Goal: Complete application form: Complete application form

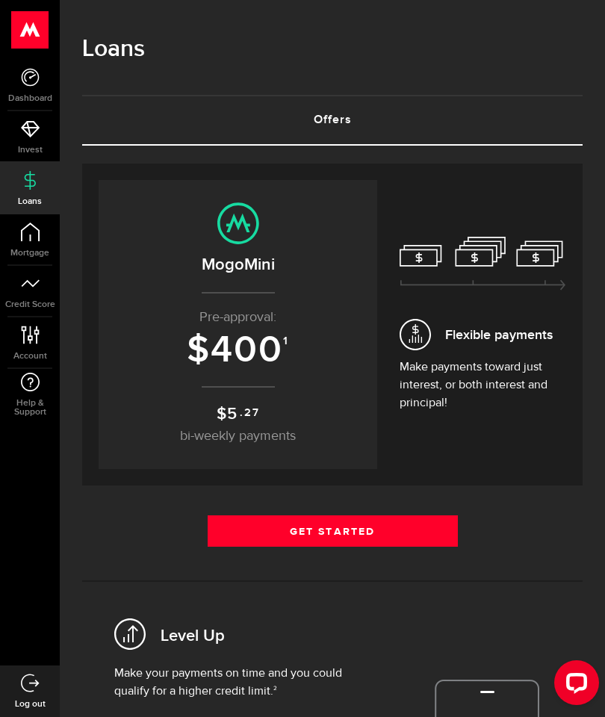
click at [247, 527] on link "Get Started" at bounding box center [333, 530] width 250 height 31
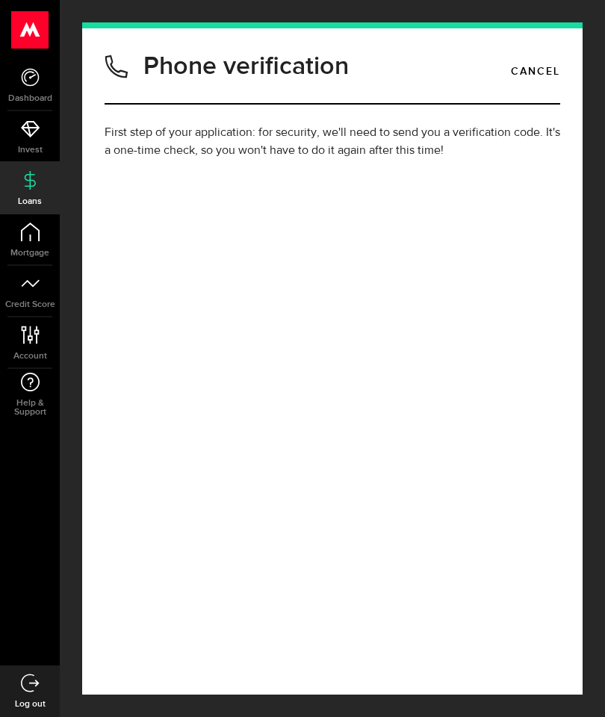
type input "(780) 223-8841"
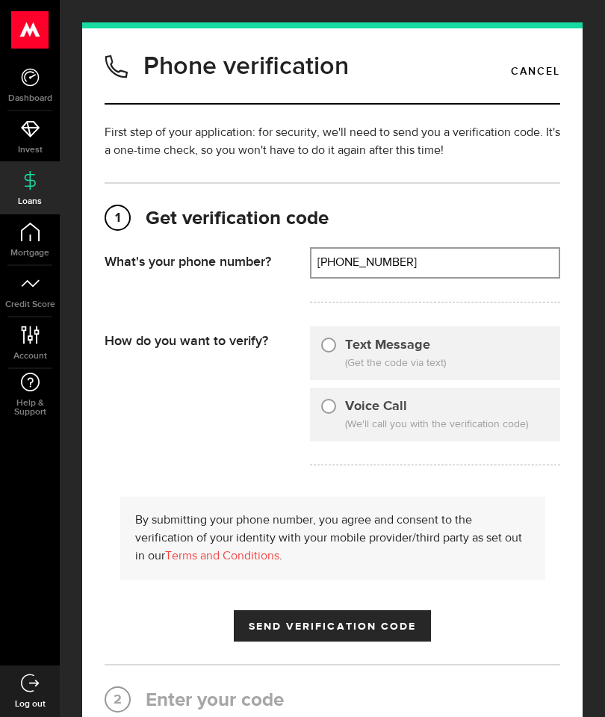
click at [331, 343] on input "Text Message" at bounding box center [328, 342] width 15 height 15
radio input "true"
click at [334, 343] on input "Text Message" at bounding box center [328, 342] width 15 height 15
click at [275, 625] on span "Send Verification Code" at bounding box center [333, 626] width 168 height 10
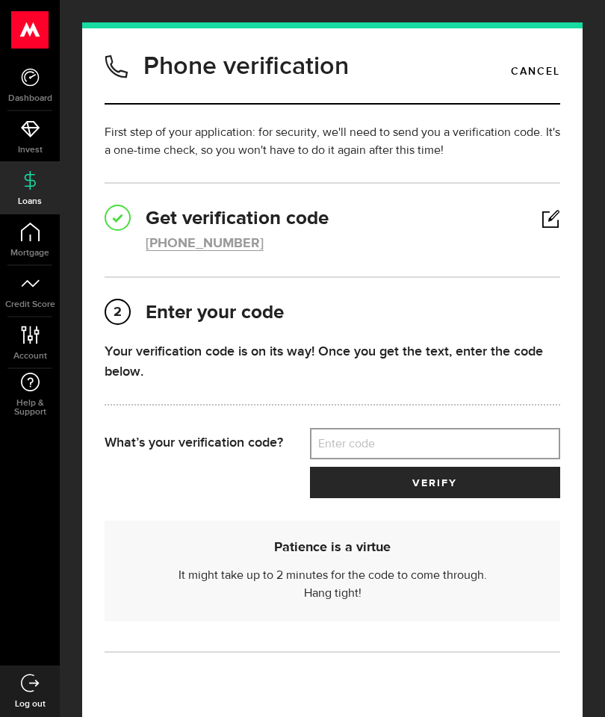
click at [337, 437] on label "Enter code" at bounding box center [435, 444] width 251 height 31
click at [337, 437] on input "Enter code" at bounding box center [435, 443] width 251 height 31
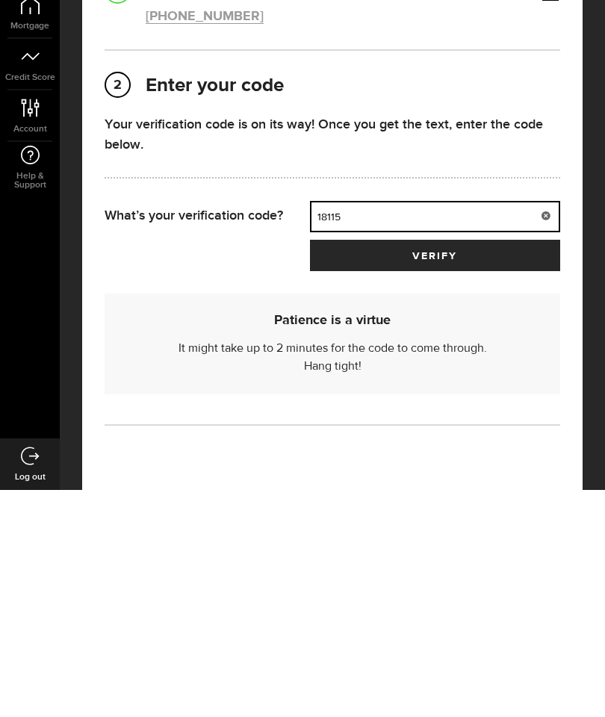
type input "18115"
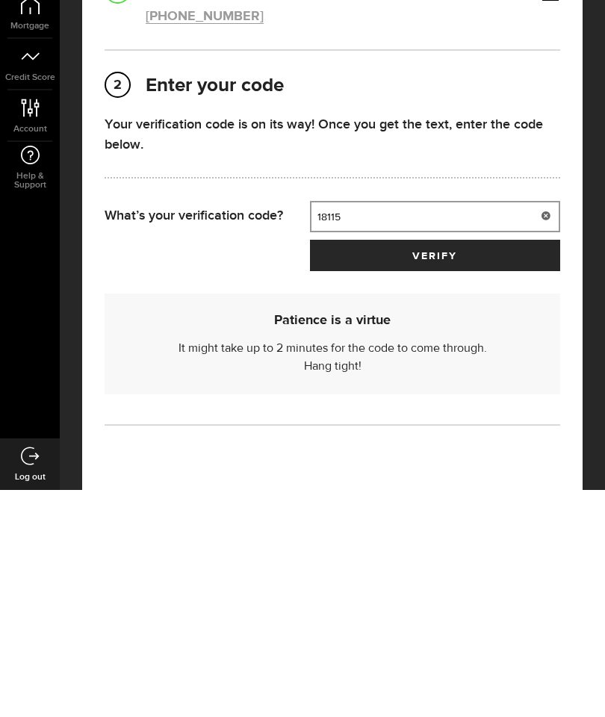
click at [363, 467] on button "verify" at bounding box center [435, 482] width 251 height 31
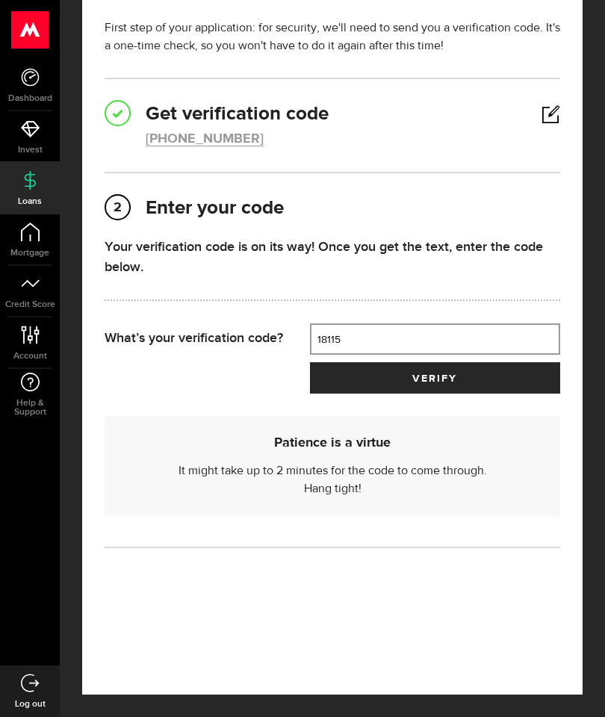
scroll to position [60, 0]
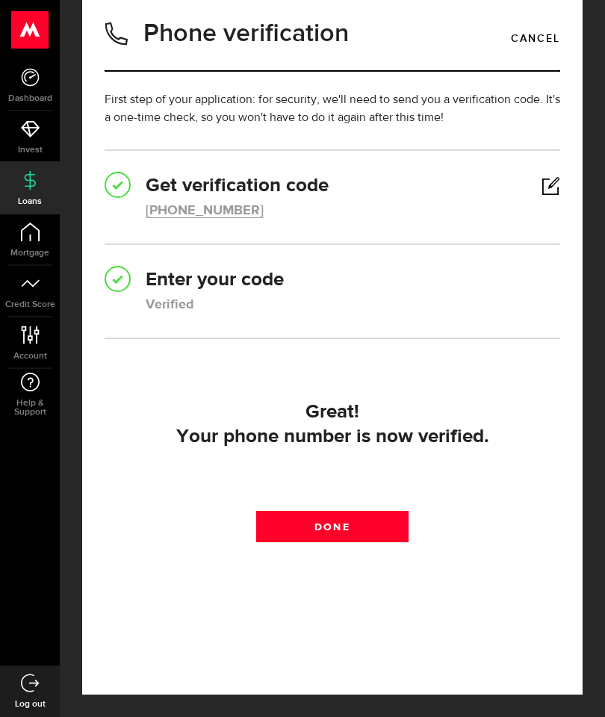
click at [276, 511] on link "Done" at bounding box center [332, 526] width 152 height 31
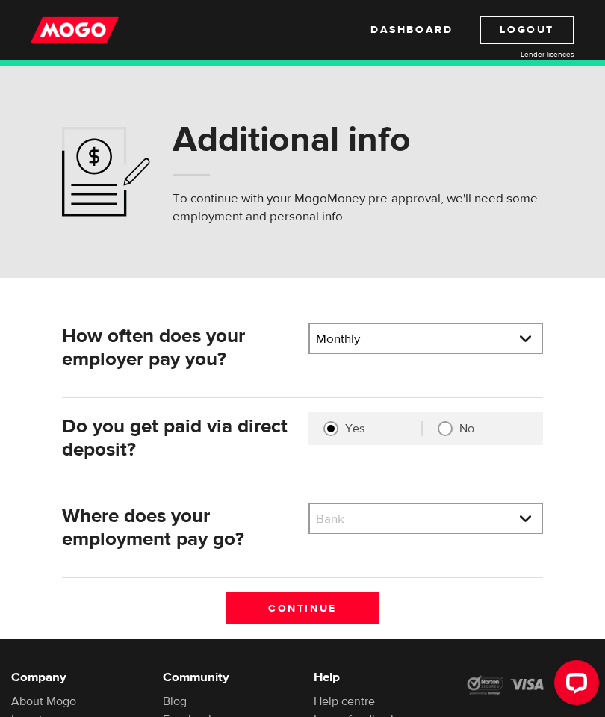
click at [8, 188] on div "Additional info To continue with your MogoMoney pre-approval, we'll need some e…" at bounding box center [302, 172] width 605 height 108
click at [527, 517] on select "Bank BMO / Bank of Montreal CIBC / Canadian Imperial Bank of Commerce CWB / Can…" at bounding box center [425, 519] width 231 height 31
select select "8"
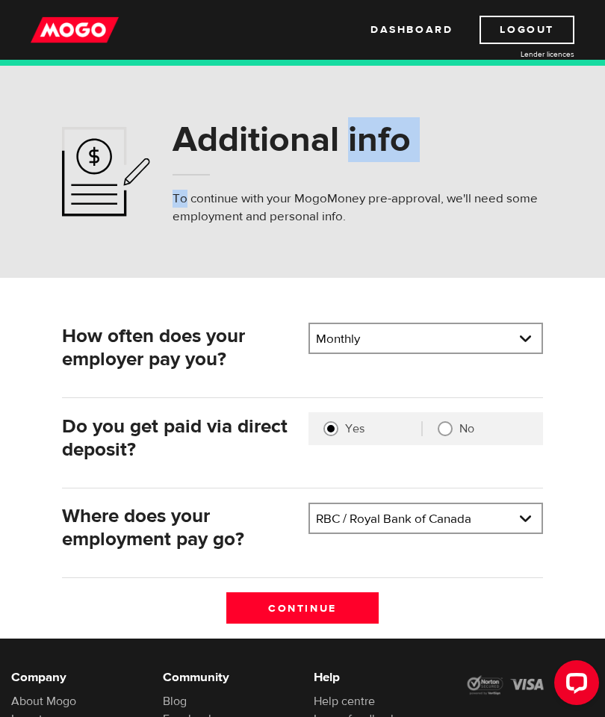
click at [348, 607] on input "Continue" at bounding box center [302, 607] width 152 height 31
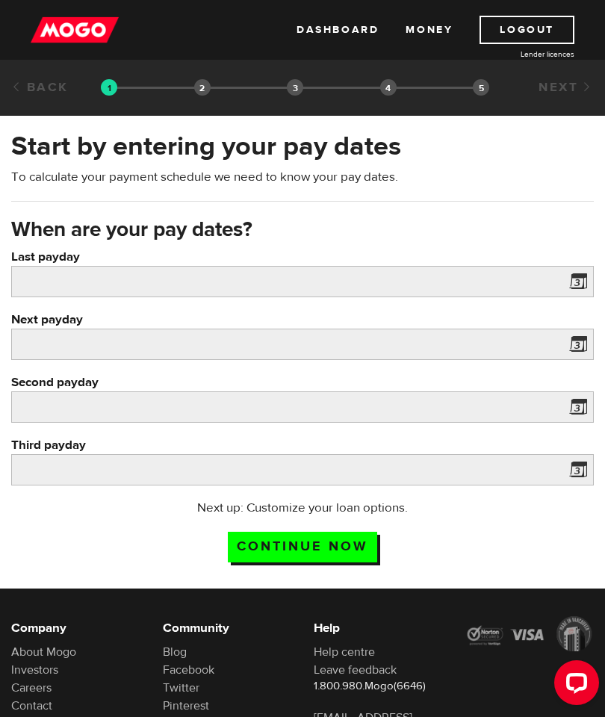
click at [576, 281] on span at bounding box center [575, 284] width 22 height 24
click at [581, 287] on span at bounding box center [575, 284] width 22 height 24
click at [580, 281] on span at bounding box center [575, 284] width 22 height 24
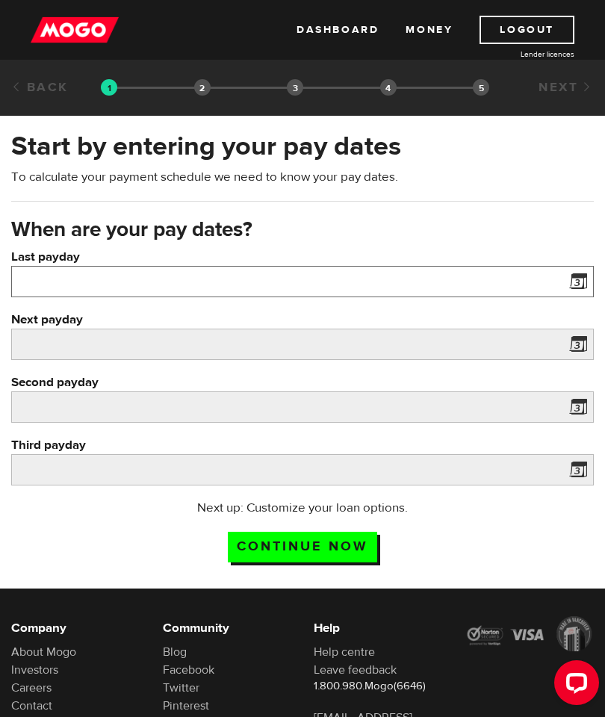
click at [593, 280] on input "Last payday" at bounding box center [302, 281] width 582 height 31
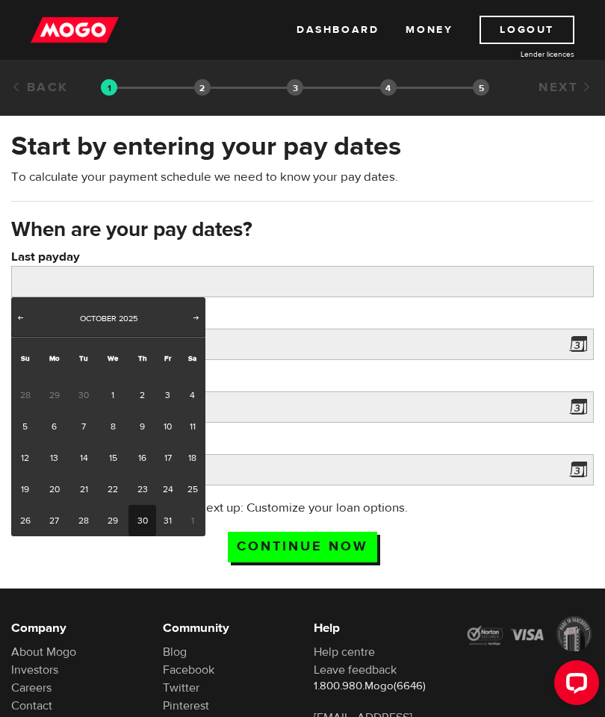
click at [135, 529] on link "30" at bounding box center [142, 520] width 28 height 31
type input "2025/10/30"
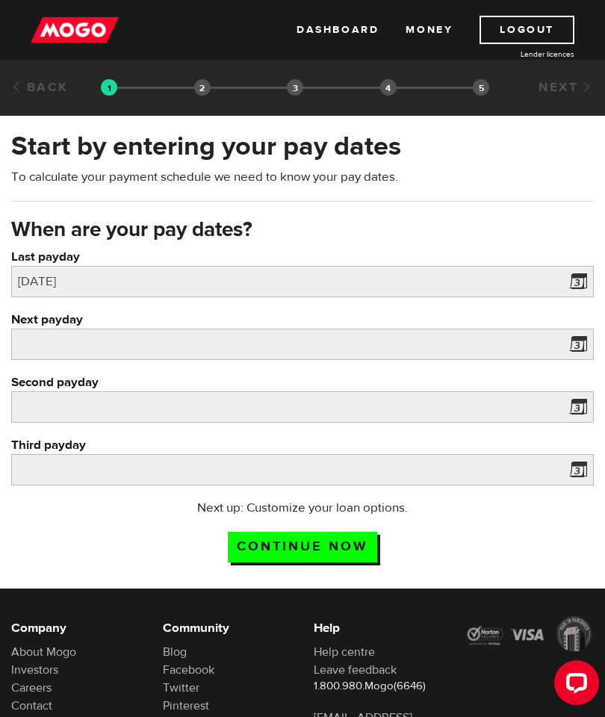
click at [579, 349] on span at bounding box center [575, 346] width 22 height 24
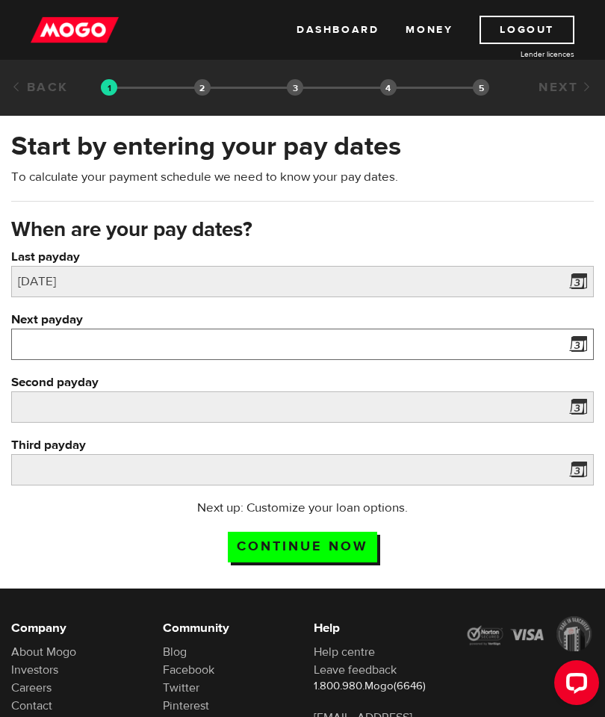
click at [538, 347] on input "Next payday" at bounding box center [302, 343] width 582 height 31
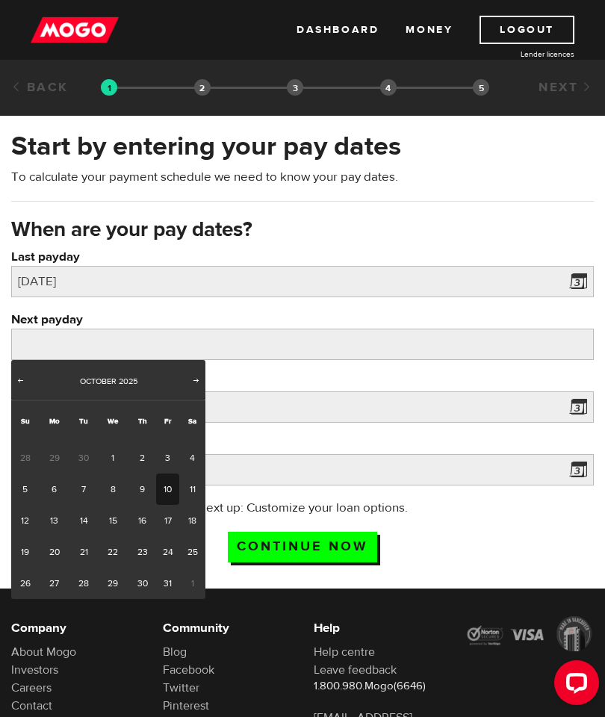
click at [187, 393] on div "Prev Next [DATE]" at bounding box center [108, 380] width 194 height 40
click at [194, 395] on div "Prev Next [DATE]" at bounding box center [108, 380] width 194 height 40
click at [190, 395] on div "Prev Next October 2025" at bounding box center [108, 380] width 194 height 40
click at [170, 443] on link "3" at bounding box center [167, 457] width 23 height 31
type input "2025/10/03"
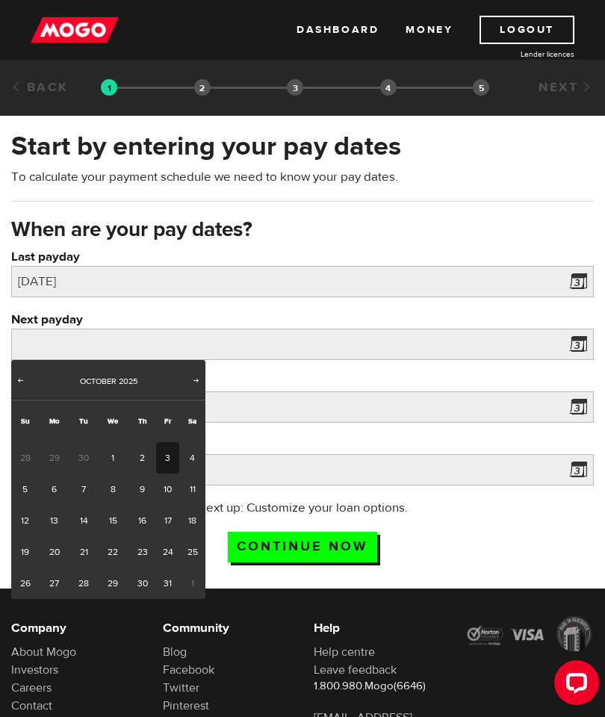
type input "2025/11/2"
type input "2025/12/2"
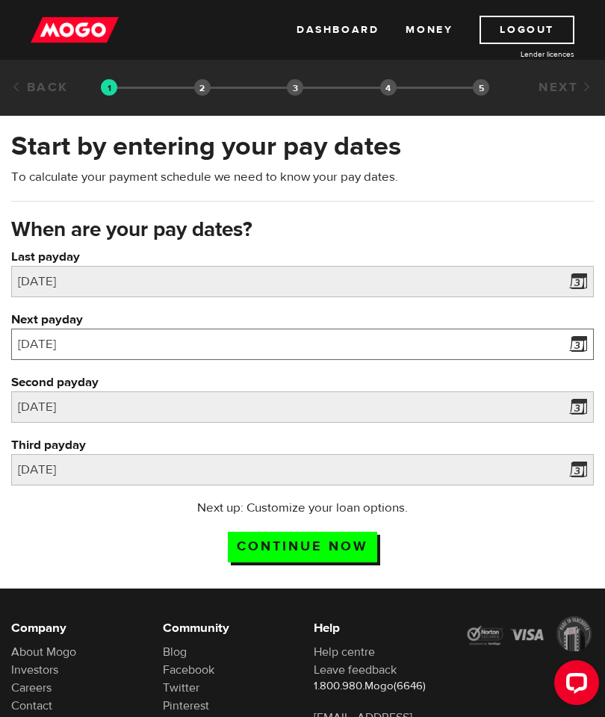
click at [115, 343] on input "2025/10/03" at bounding box center [302, 343] width 582 height 31
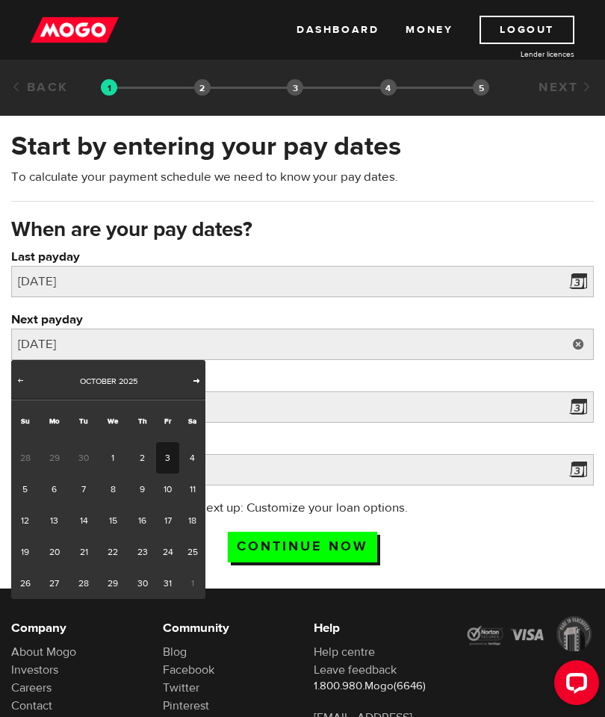
click at [195, 384] on span "Next" at bounding box center [196, 380] width 12 height 12
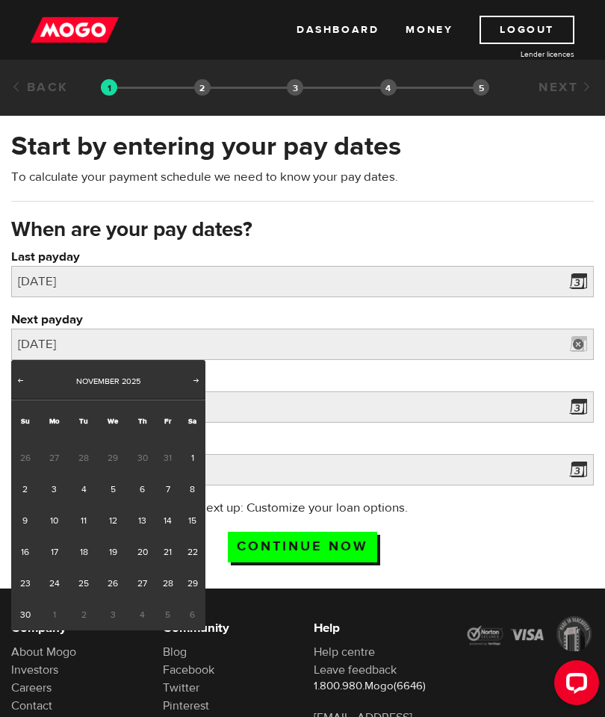
click at [192, 377] on span "Next" at bounding box center [196, 380] width 12 height 12
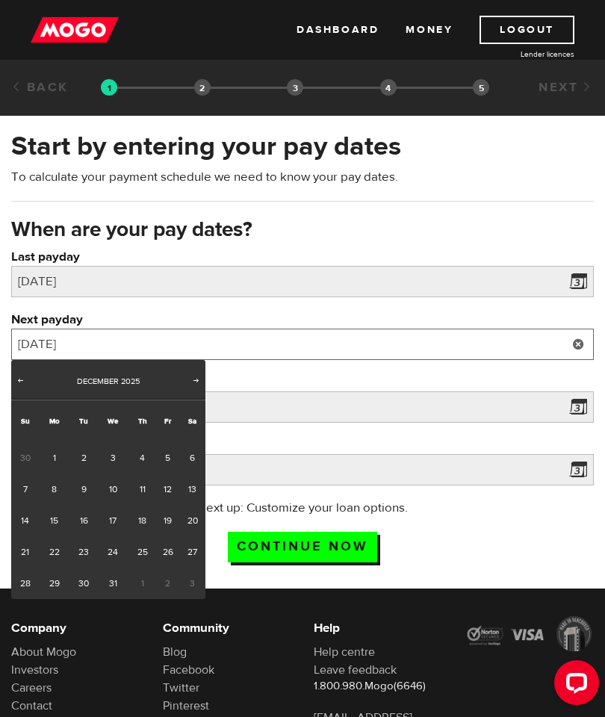
click at [121, 340] on input "2025/10/03" at bounding box center [302, 343] width 582 height 31
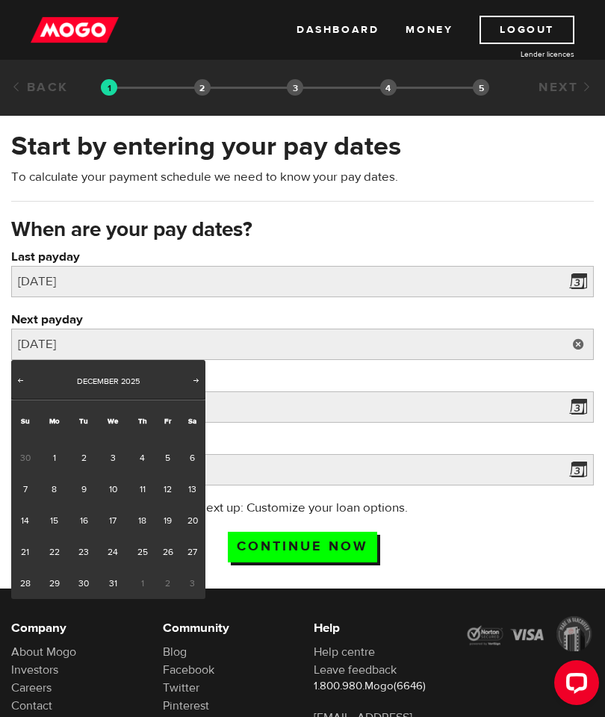
click at [579, 340] on link at bounding box center [578, 343] width 31 height 31
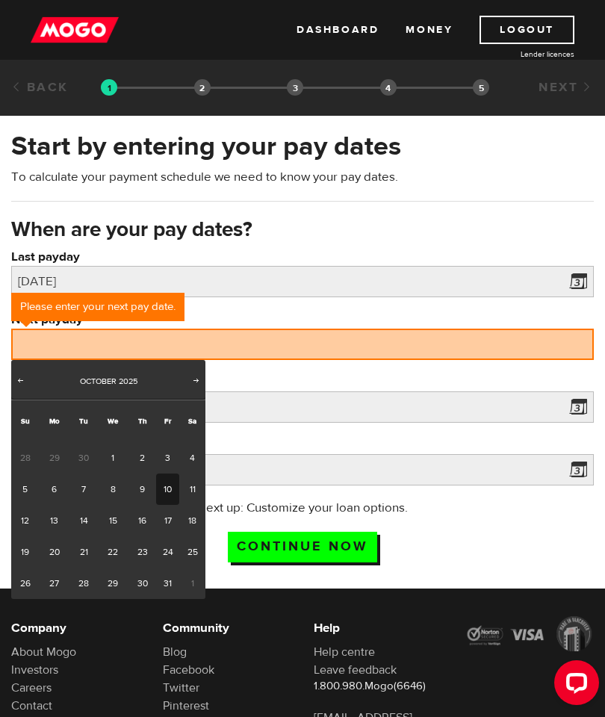
click at [350, 234] on h3 "When are your pay dates?" at bounding box center [302, 230] width 582 height 24
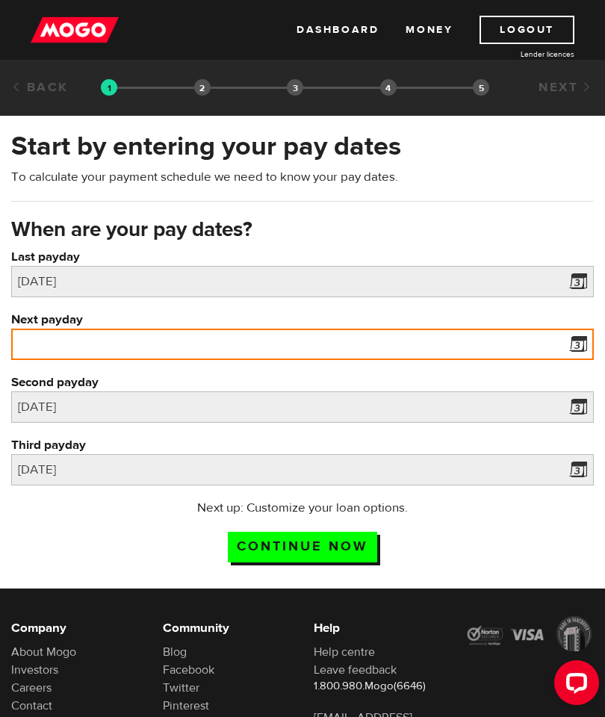
click at [187, 349] on input "Next payday" at bounding box center [302, 343] width 582 height 31
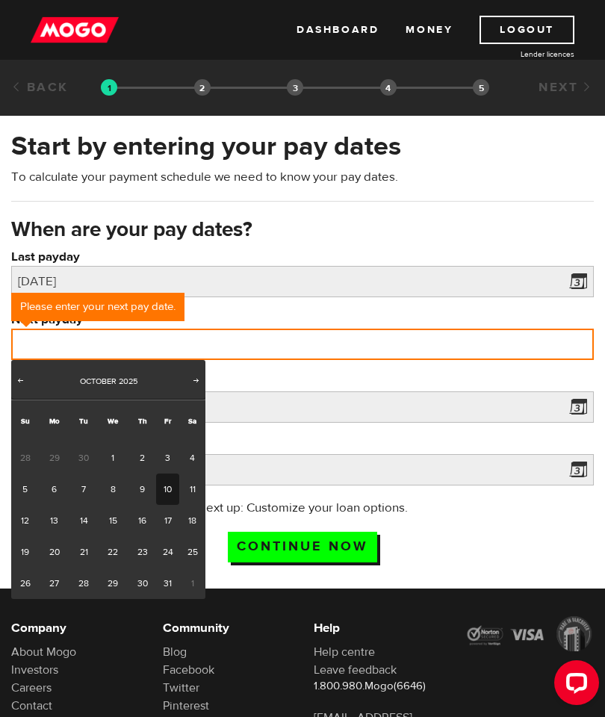
click at [243, 349] on input "Next payday" at bounding box center [302, 343] width 582 height 31
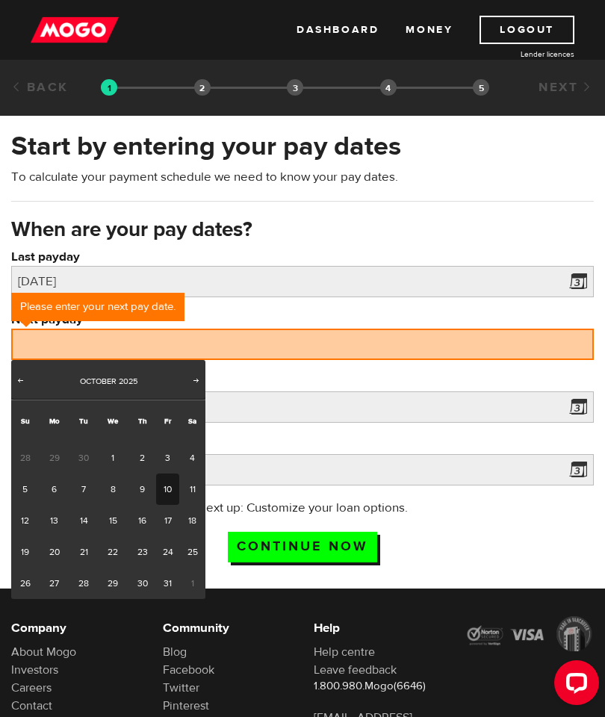
click at [430, 529] on div "Next up: Customize your loan options. Continue now" at bounding box center [302, 536] width 582 height 75
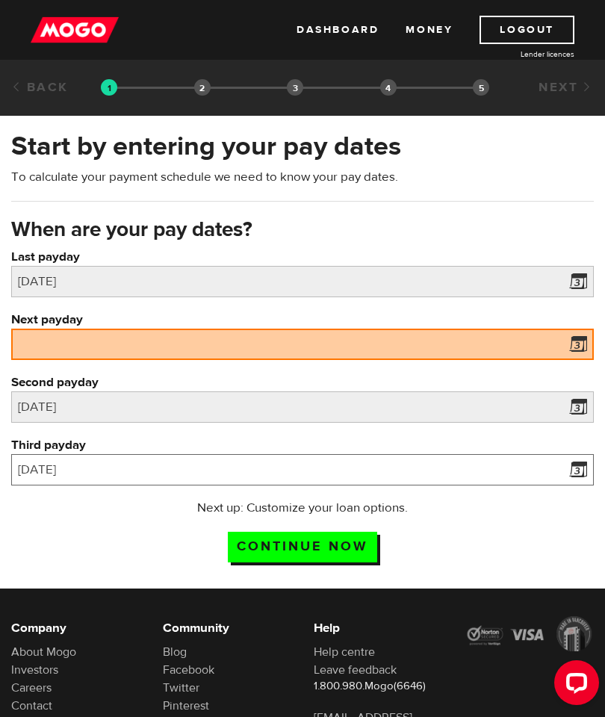
click at [33, 465] on input "2025/12/2" at bounding box center [302, 469] width 582 height 31
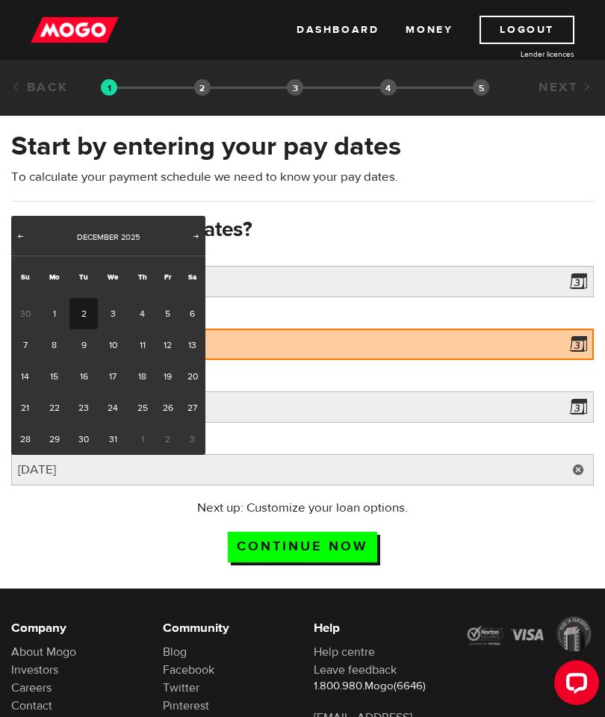
click at [187, 246] on div "Prev Next December 2025" at bounding box center [108, 236] width 194 height 40
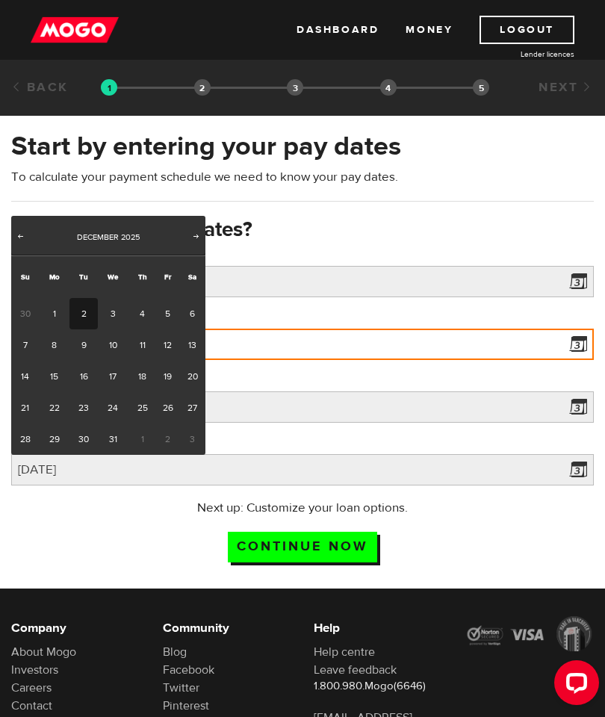
click at [301, 344] on input "Next payday" at bounding box center [302, 343] width 582 height 31
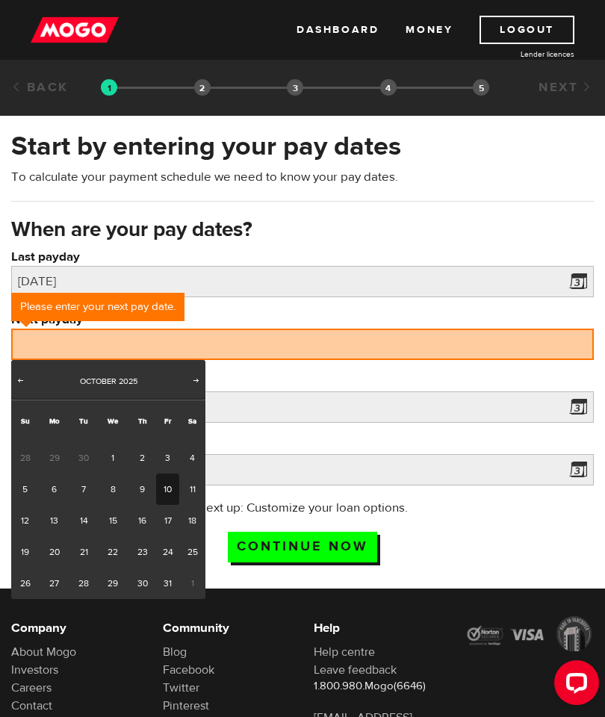
click at [25, 261] on label "Last payday" at bounding box center [302, 257] width 582 height 18
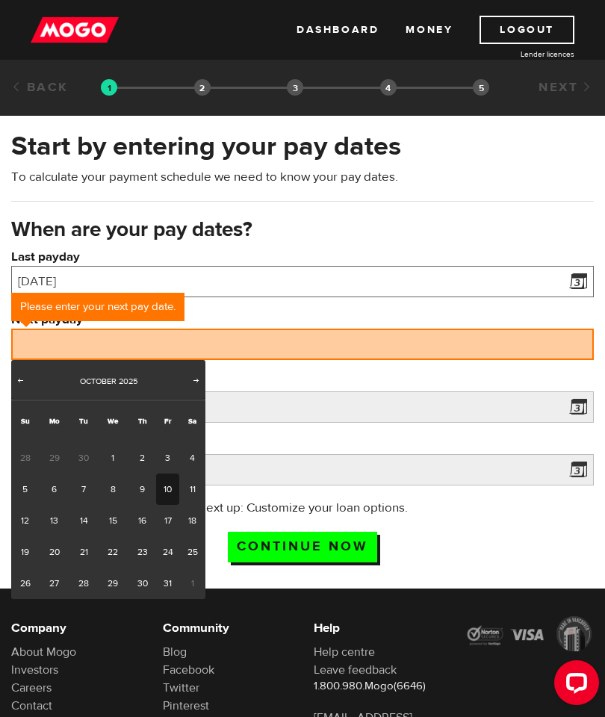
click at [25, 266] on input "2025/10/30" at bounding box center [302, 281] width 582 height 31
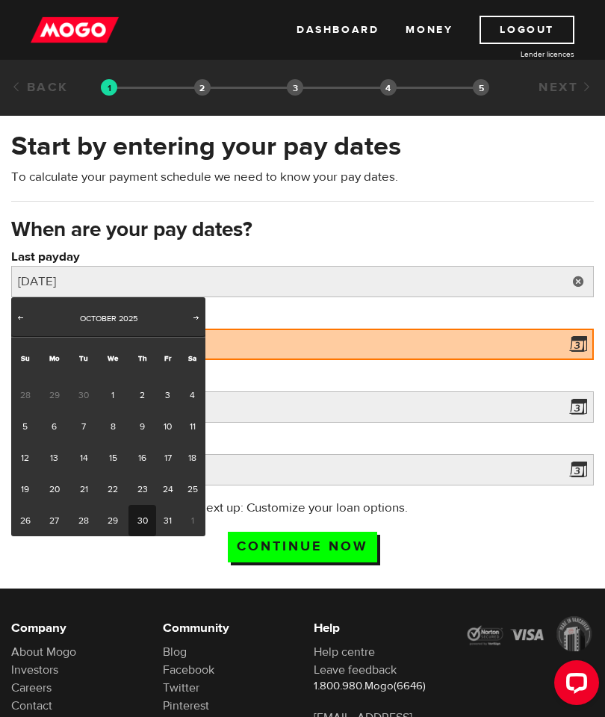
click at [520, 28] on link "Logout" at bounding box center [526, 30] width 95 height 28
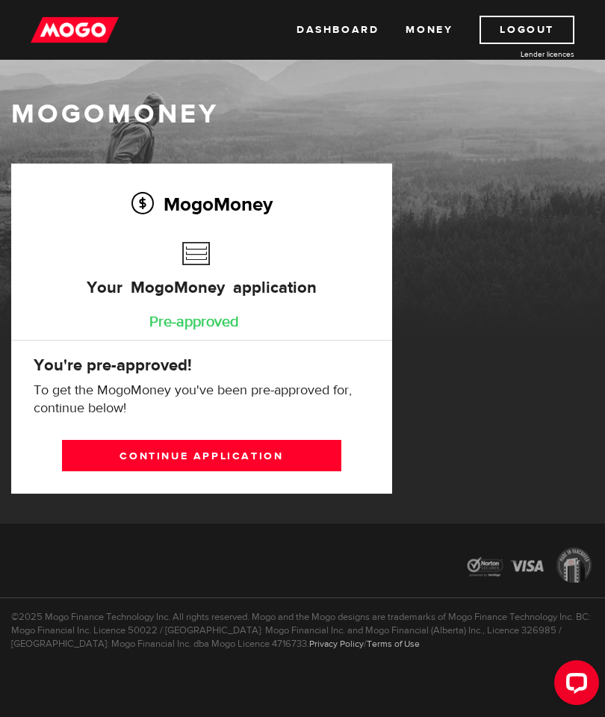
click at [122, 447] on link "Continue application" at bounding box center [202, 455] width 280 height 31
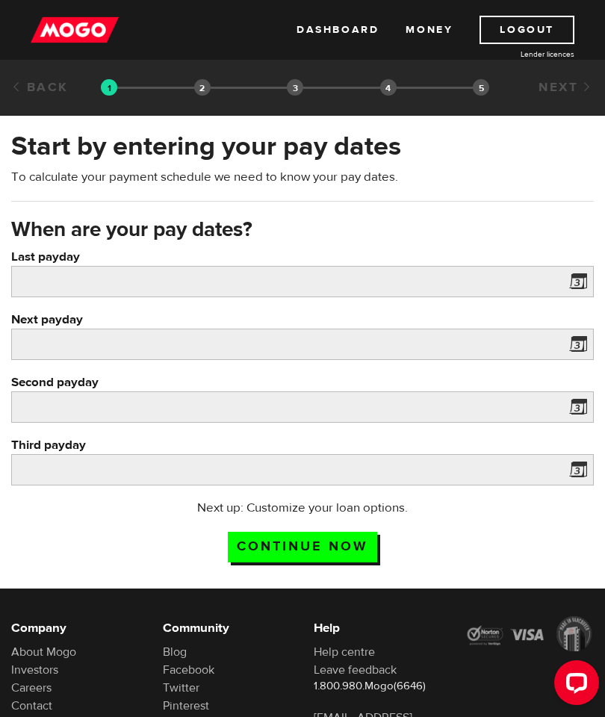
click at [281, 559] on input "Continue now" at bounding box center [302, 547] width 149 height 31
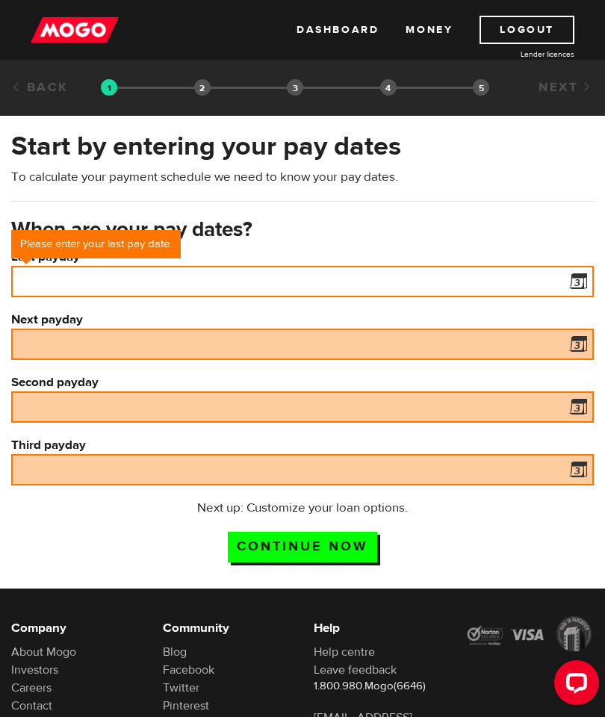
click at [67, 293] on input "Last payday" at bounding box center [302, 281] width 582 height 31
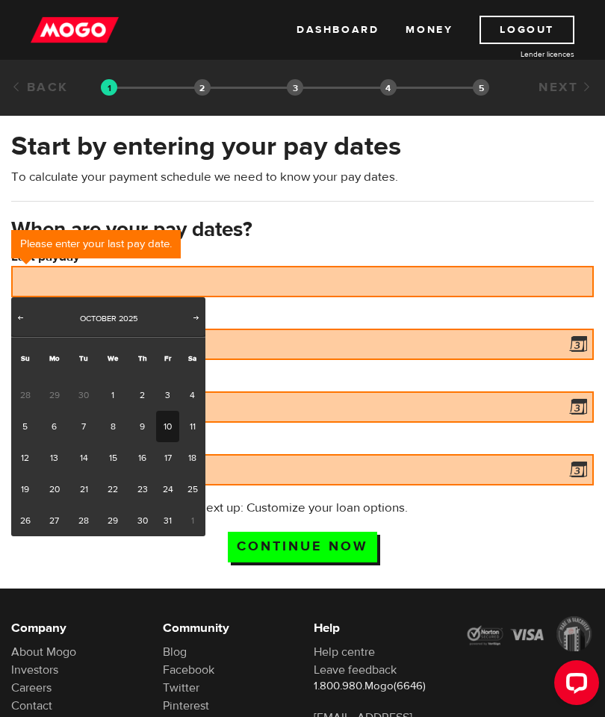
click at [107, 330] on div "Prev Next October 2025" at bounding box center [108, 317] width 194 height 40
click at [150, 518] on link "30" at bounding box center [142, 520] width 28 height 31
type input "[DATE]"
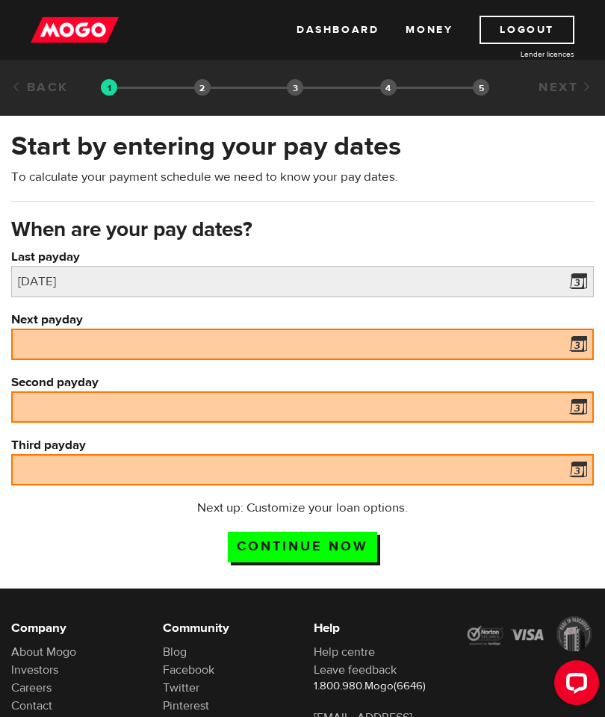
click at [576, 340] on span at bounding box center [575, 346] width 22 height 24
click at [577, 340] on span at bounding box center [575, 346] width 22 height 24
click at [579, 343] on span at bounding box center [575, 346] width 22 height 24
click at [586, 349] on span at bounding box center [575, 346] width 22 height 24
click at [580, 346] on span at bounding box center [575, 346] width 22 height 24
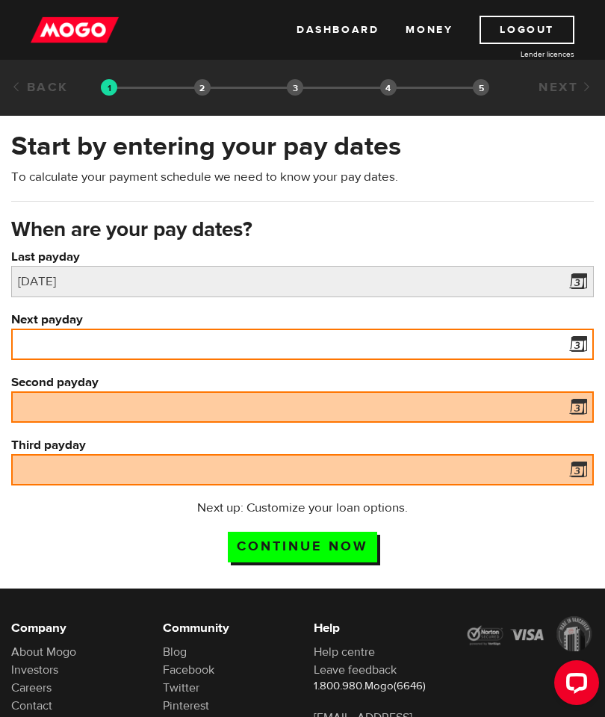
click at [53, 351] on input "Next payday" at bounding box center [302, 343] width 582 height 31
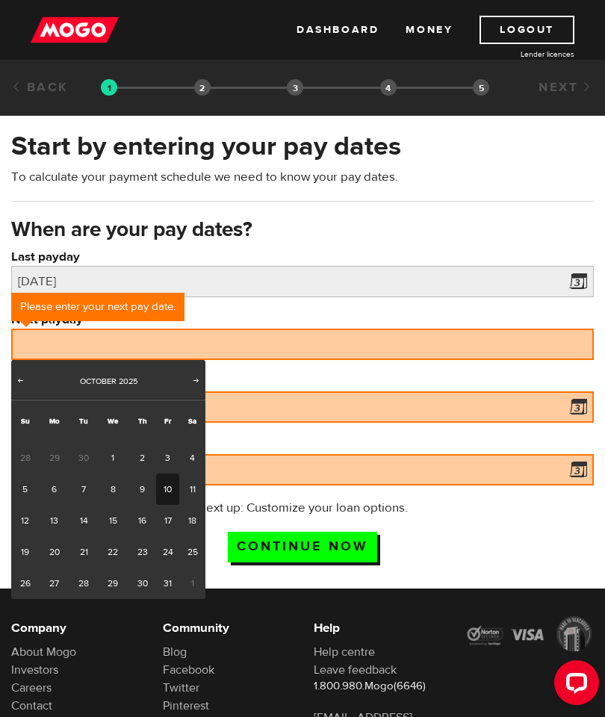
click at [25, 382] on span "Prev" at bounding box center [20, 380] width 12 height 12
click at [94, 382] on span "September" at bounding box center [98, 381] width 44 height 11
click at [93, 381] on span "September" at bounding box center [98, 381] width 44 height 11
click at [98, 384] on span "September" at bounding box center [98, 381] width 44 height 11
click at [94, 382] on span "September" at bounding box center [98, 381] width 44 height 11
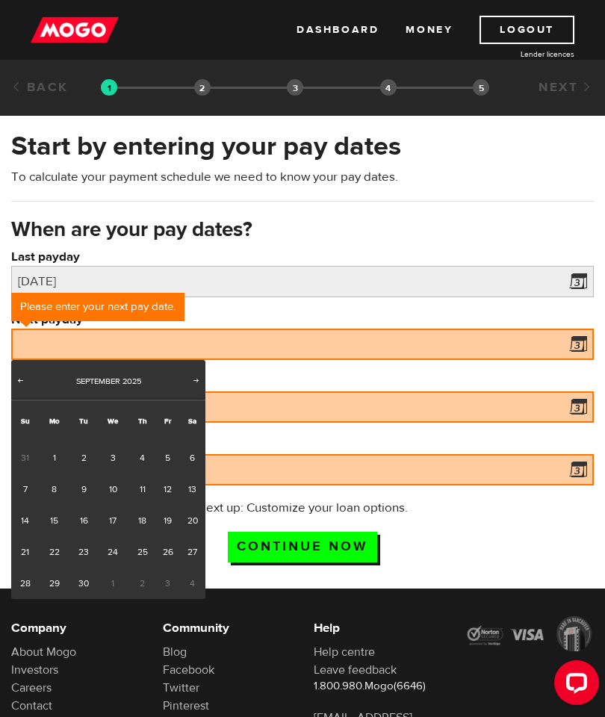
click at [114, 576] on span "1" at bounding box center [113, 582] width 31 height 31
click at [191, 386] on link "Next" at bounding box center [196, 381] width 15 height 15
click at [200, 387] on link "Next" at bounding box center [196, 381] width 15 height 15
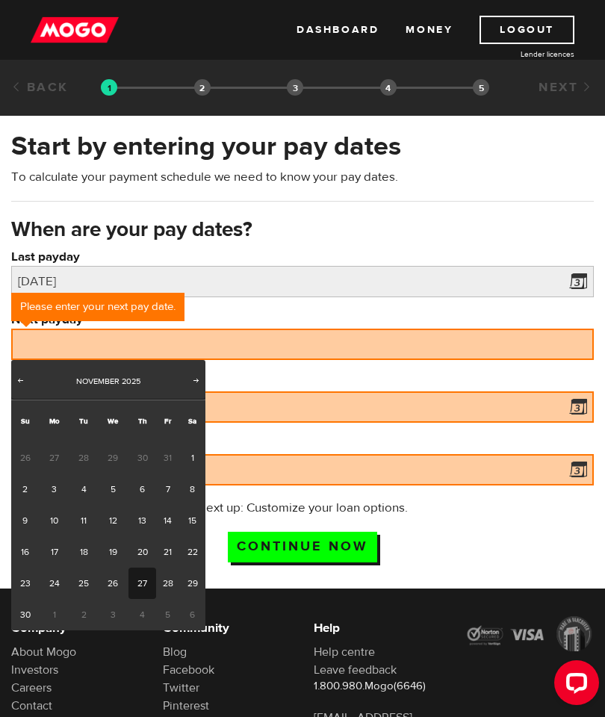
click at [140, 578] on link "27" at bounding box center [142, 582] width 28 height 31
type input "[DATE]"
type input "2025/12/27"
type input "2026/1/26"
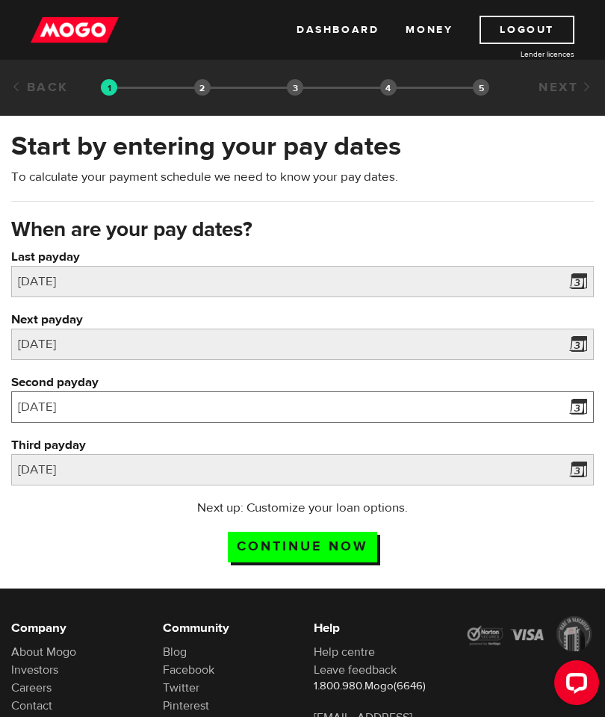
click at [40, 404] on input "2025/12/27" at bounding box center [302, 406] width 582 height 31
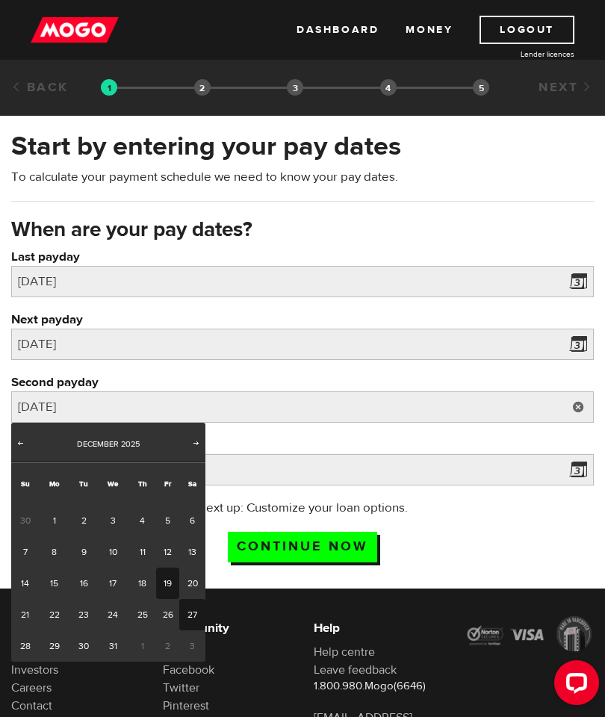
click at [171, 585] on link "19" at bounding box center [167, 582] width 23 height 31
type input "[DATE]"
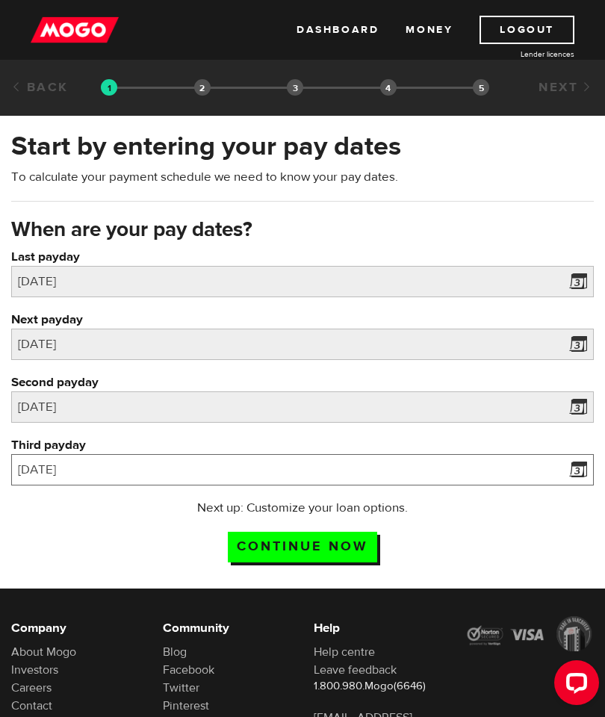
click at [31, 466] on input "2026/1/26" at bounding box center [302, 469] width 582 height 31
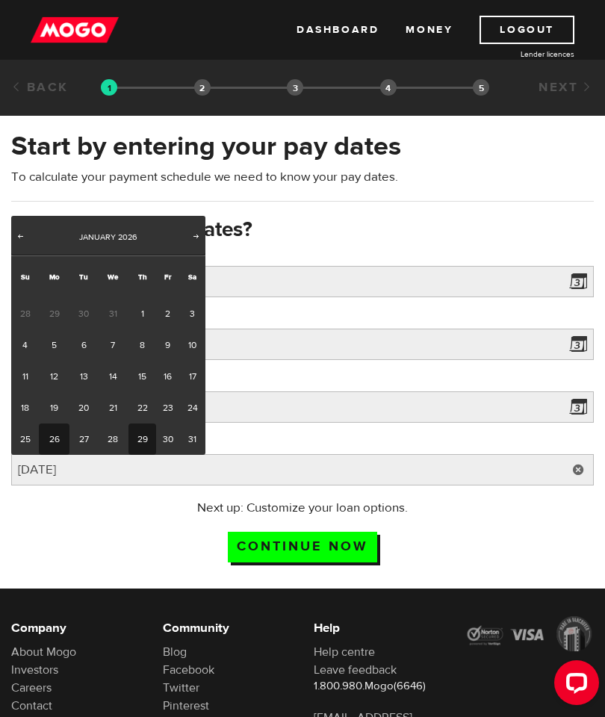
click at [149, 443] on link "29" at bounding box center [142, 438] width 28 height 31
type input "[DATE]"
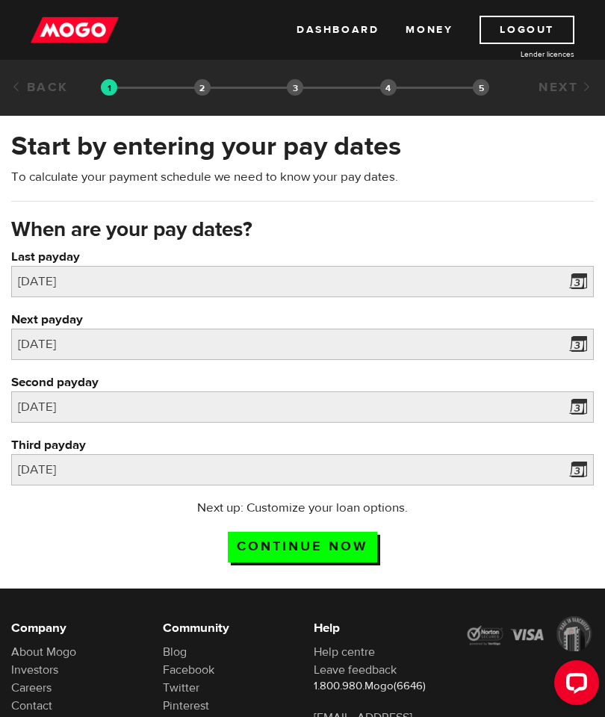
click at [252, 540] on input "Continue now" at bounding box center [302, 547] width 149 height 31
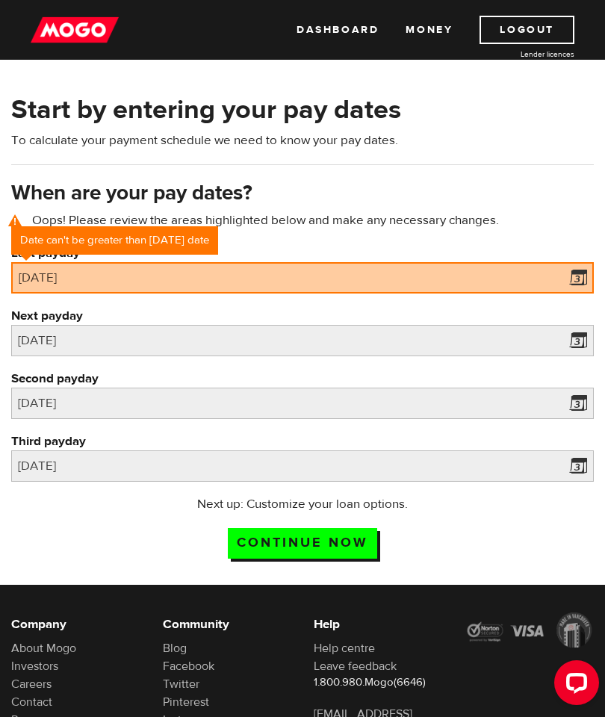
scroll to position [69, 0]
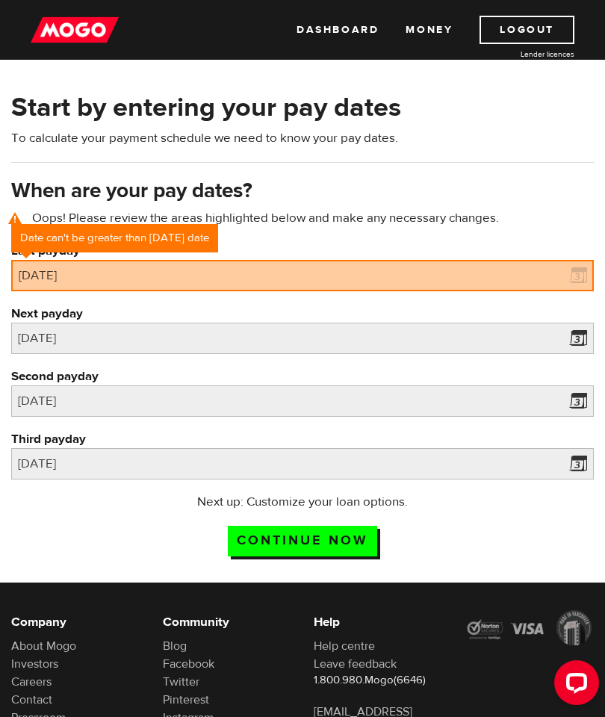
click at [37, 235] on div "Date can't be greater than [DATE] date" at bounding box center [114, 238] width 207 height 28
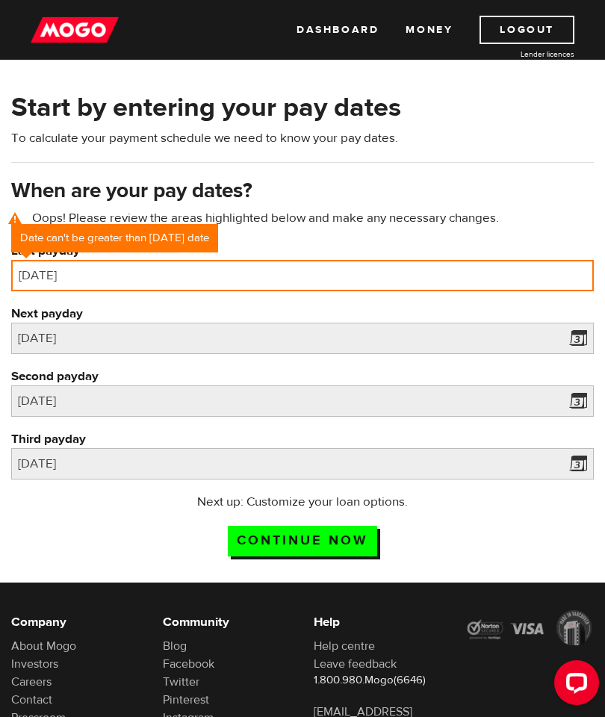
click at [43, 281] on input "2025/10/30" at bounding box center [302, 275] width 582 height 31
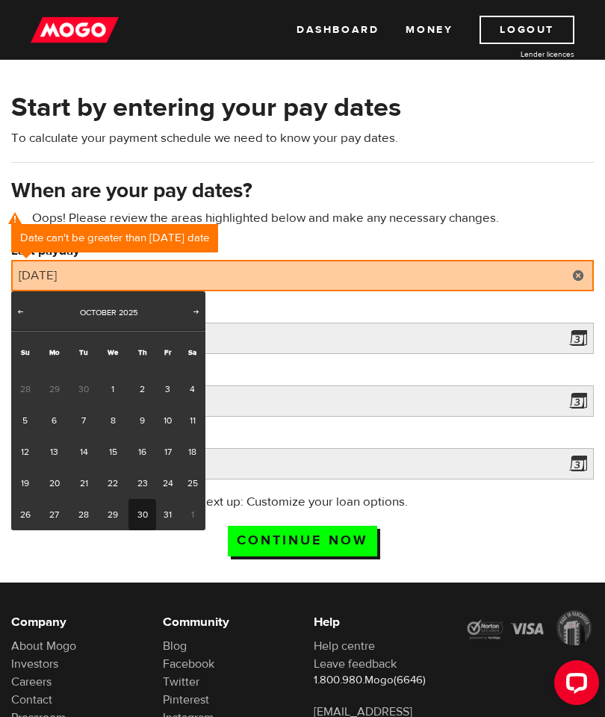
click at [110, 518] on link "29" at bounding box center [113, 514] width 31 height 31
type input "2025/10/29"
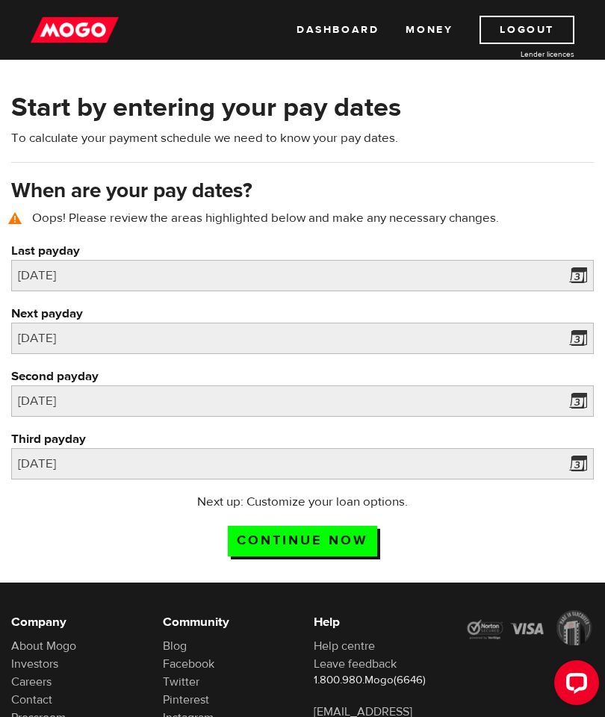
click at [272, 538] on input "Continue now" at bounding box center [302, 541] width 149 height 31
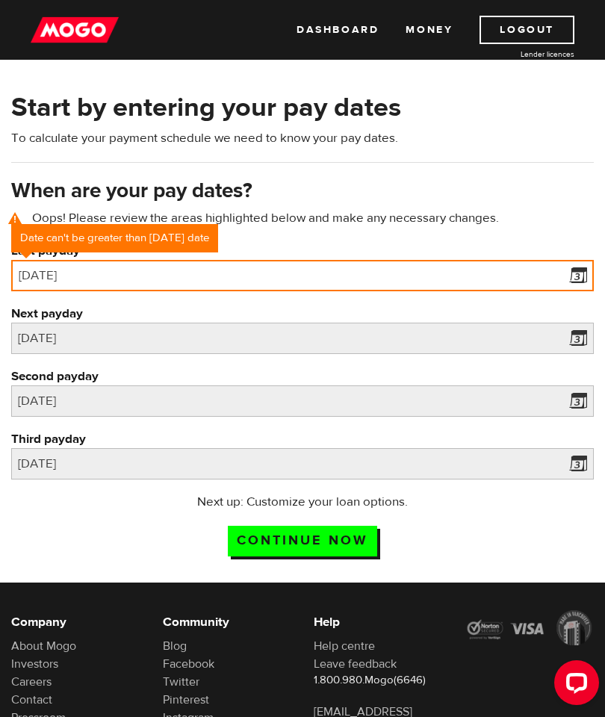
click at [30, 282] on input "[DATE]" at bounding box center [302, 275] width 582 height 31
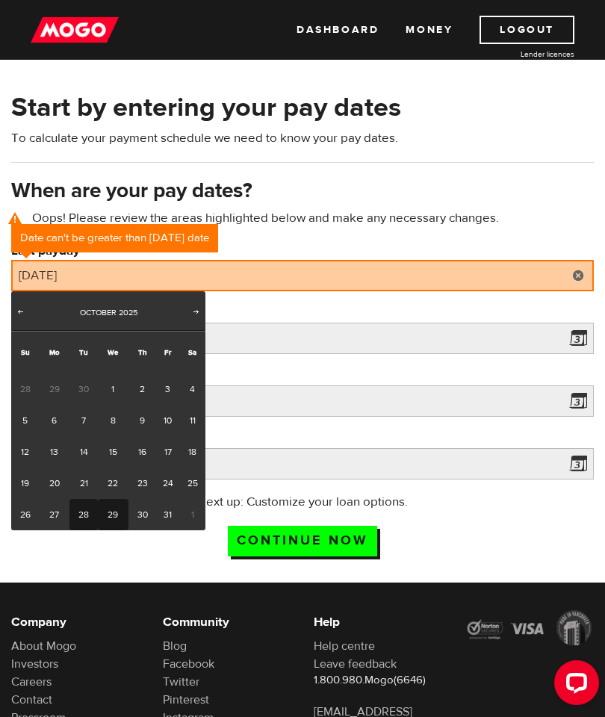
click at [89, 514] on link "28" at bounding box center [83, 514] width 28 height 31
type input "[DATE]"
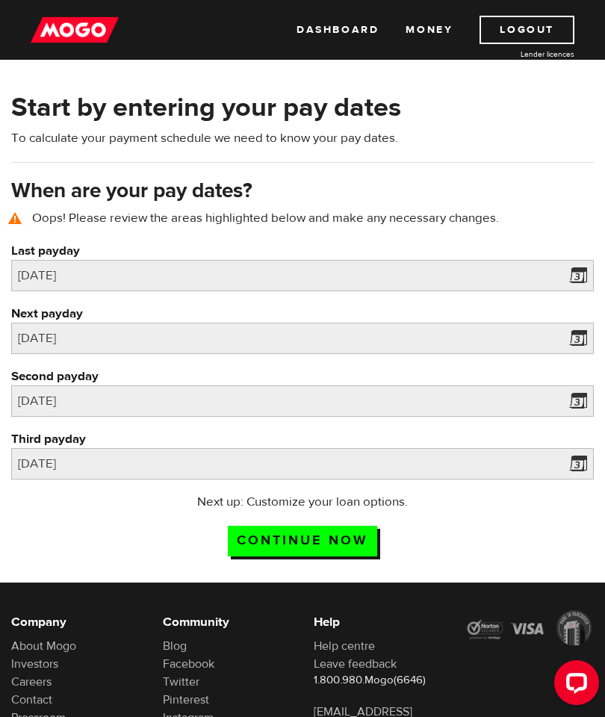
click at [267, 546] on input "Continue now" at bounding box center [302, 541] width 149 height 31
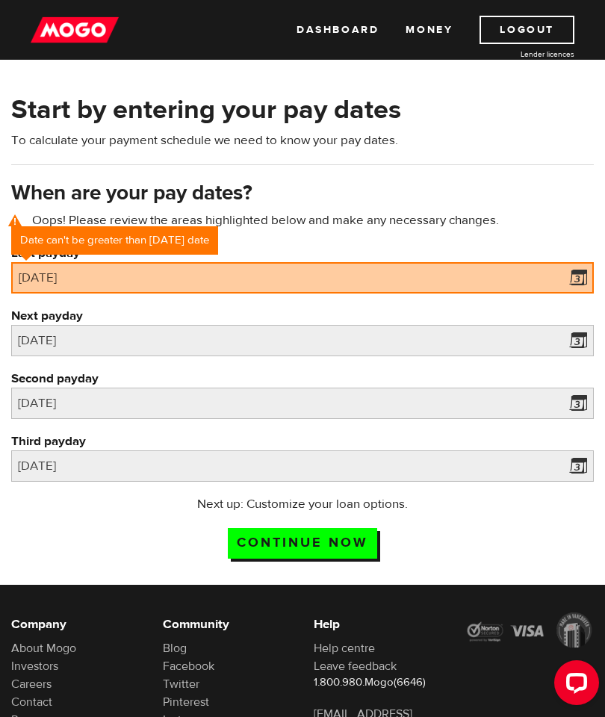
scroll to position [69, 0]
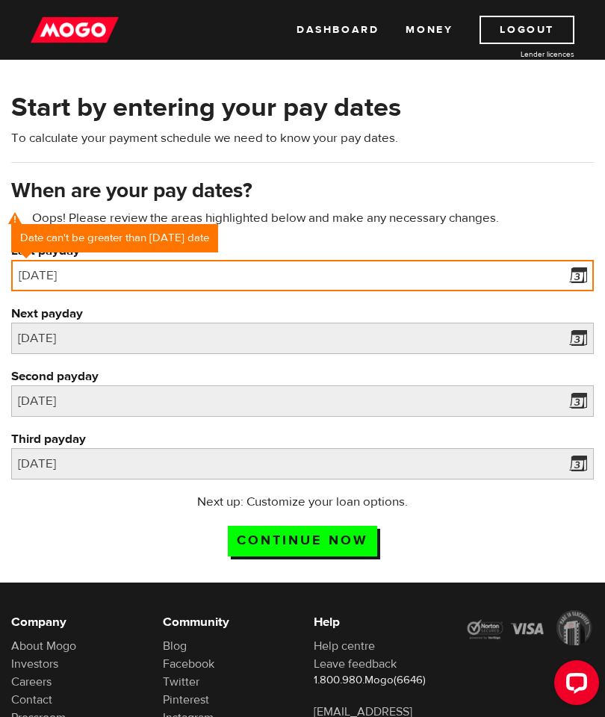
click at [67, 276] on input "[DATE]" at bounding box center [302, 275] width 582 height 31
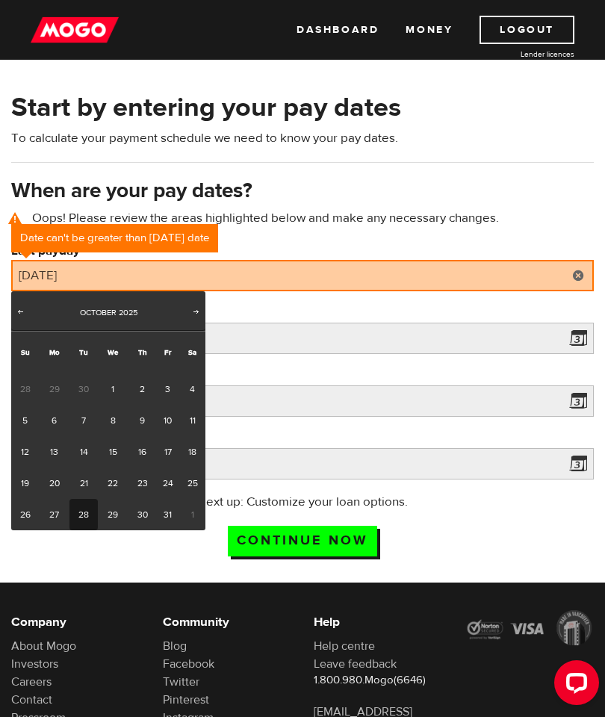
click at [113, 488] on link "22" at bounding box center [113, 482] width 31 height 31
type input "[DATE]"
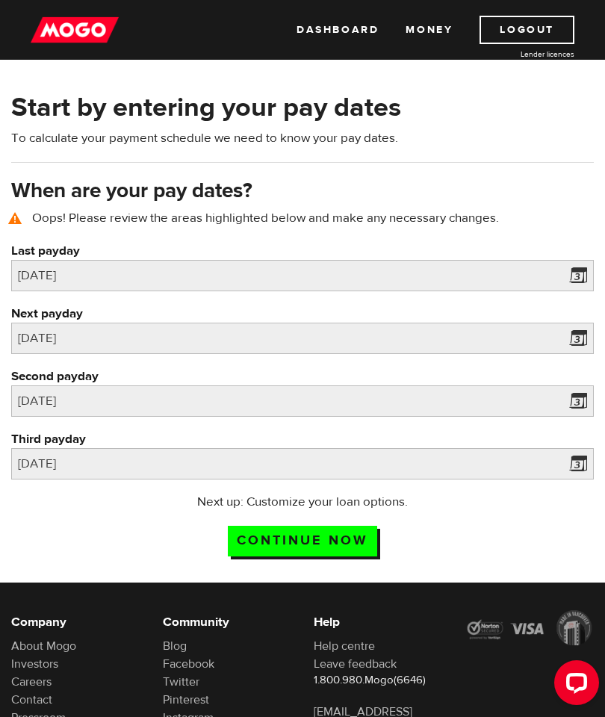
click at [253, 533] on input "Continue now" at bounding box center [302, 541] width 149 height 31
click at [367, 499] on p "Next up: Customize your loan options." at bounding box center [302, 502] width 582 height 18
click at [363, 536] on input "Continue now" at bounding box center [302, 541] width 149 height 31
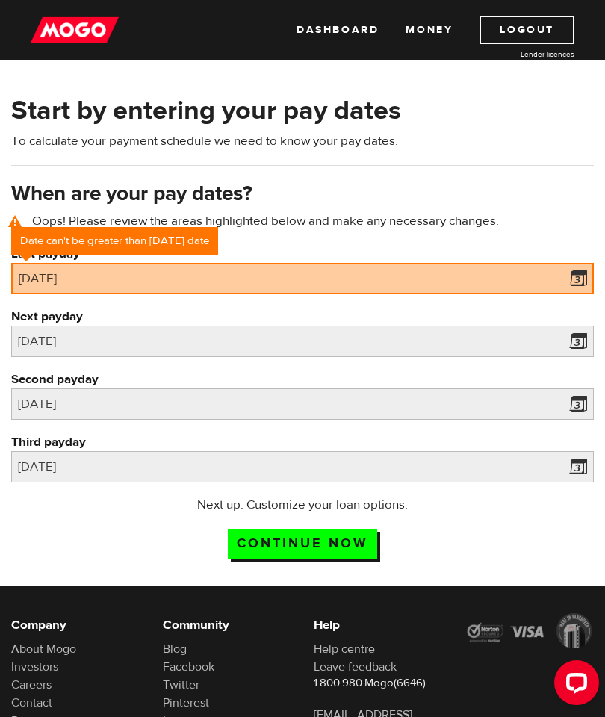
scroll to position [69, 0]
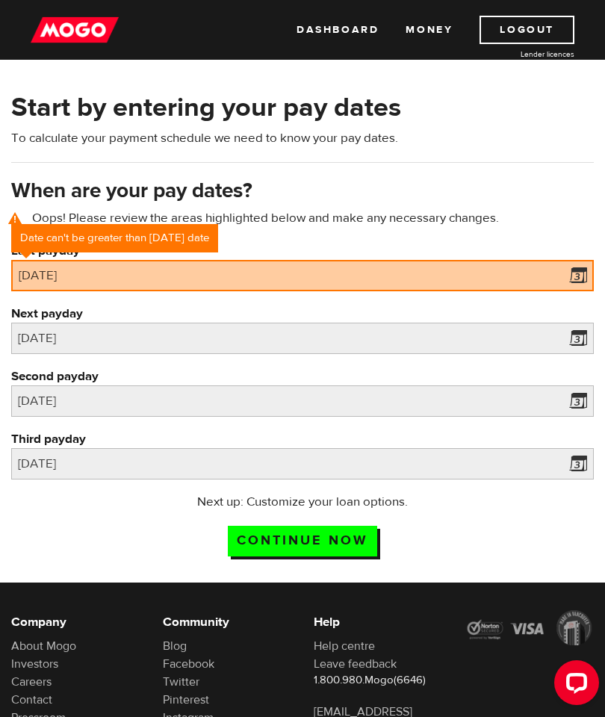
click at [498, 28] on link "Logout" at bounding box center [526, 30] width 95 height 28
